Goal: Navigation & Orientation: Find specific page/section

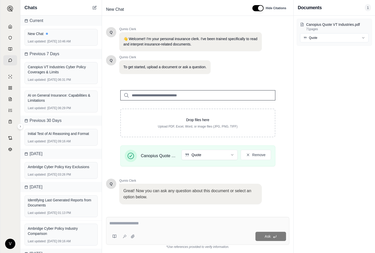
scroll to position [26, 0]
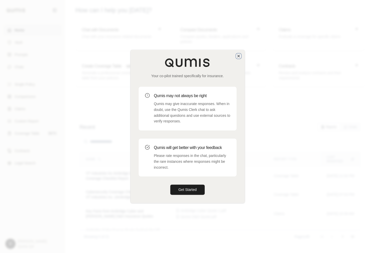
click at [239, 55] on icon "button" at bounding box center [239, 56] width 4 height 4
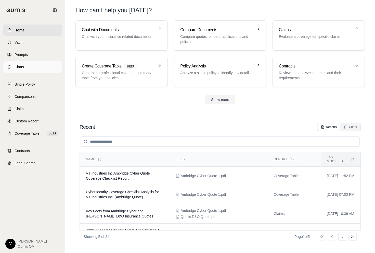
click at [26, 66] on link "Chats" at bounding box center [32, 66] width 59 height 11
